Goal: Find specific page/section: Find specific page/section

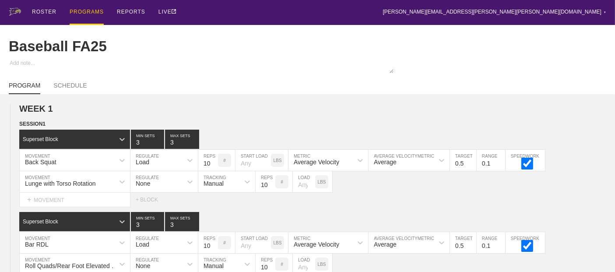
click at [84, 9] on div "PROGRAMS" at bounding box center [87, 12] width 34 height 25
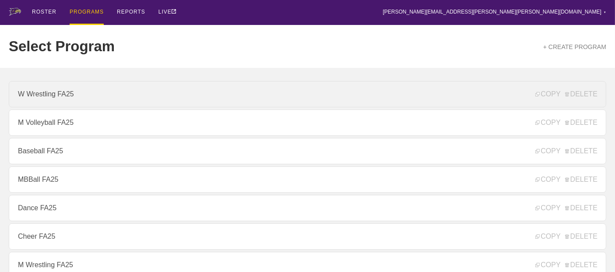
click at [54, 97] on link "W Wrestling FA25" at bounding box center [307, 94] width 597 height 26
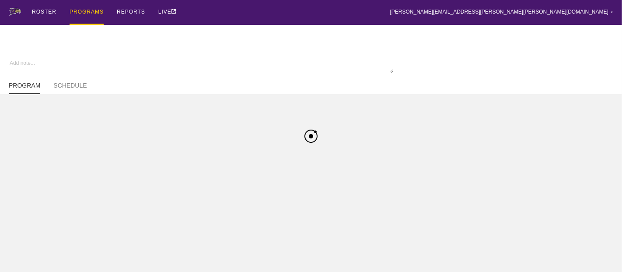
type textarea "x"
type input "W Wrestling FA25"
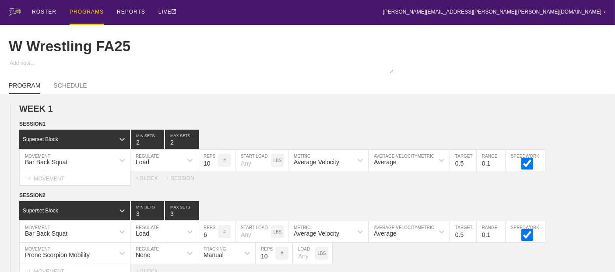
click at [77, 12] on div "PROGRAMS" at bounding box center [87, 12] width 34 height 25
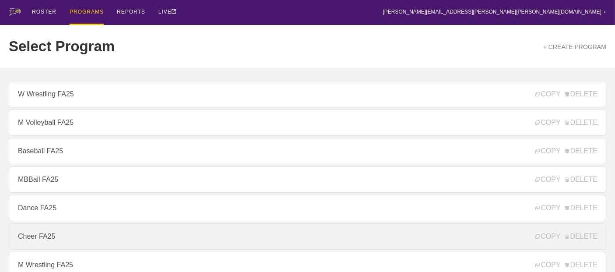
click at [35, 241] on link "Cheer FA25" at bounding box center [307, 236] width 597 height 26
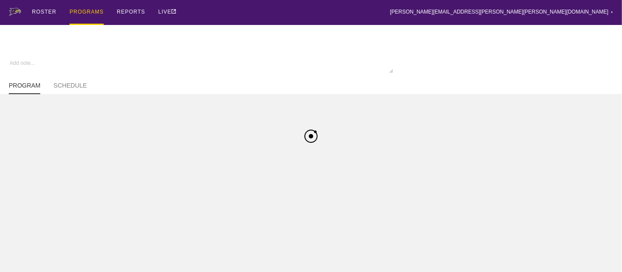
type textarea "x"
type input "Cheer FA25"
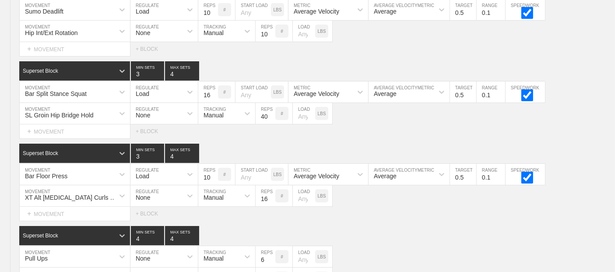
scroll to position [3323, 0]
